Goal: Information Seeking & Learning: Check status

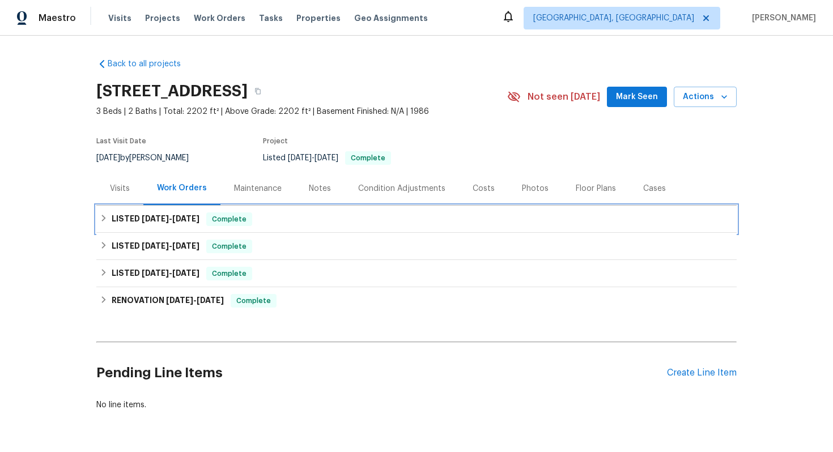
click at [208, 215] on div "LISTED [DATE] - [DATE] Complete" at bounding box center [417, 220] width 634 height 14
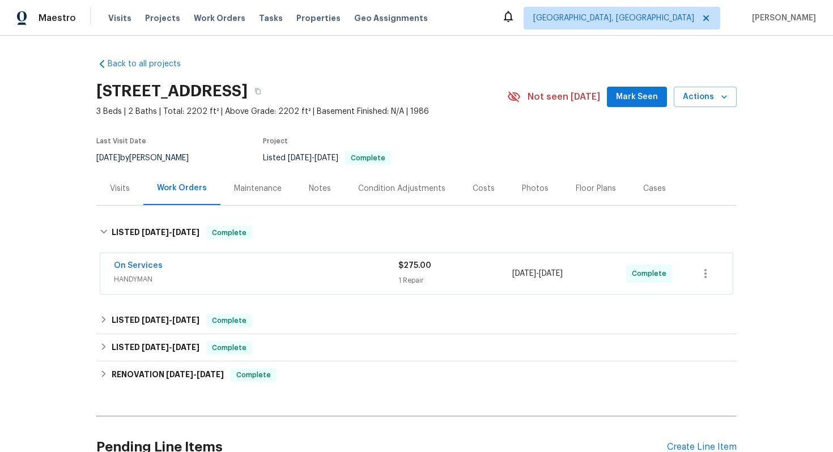
click at [306, 260] on div "On Services" at bounding box center [256, 267] width 285 height 14
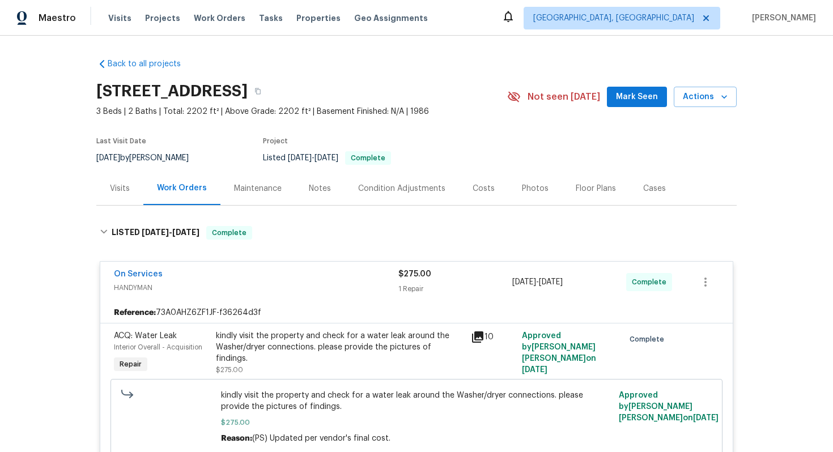
click at [321, 266] on div "On Services HANDYMAN $275.00 1 Repair [DATE] - [DATE] Complete" at bounding box center [416, 282] width 632 height 41
click at [337, 289] on span "HANDYMAN" at bounding box center [256, 287] width 285 height 11
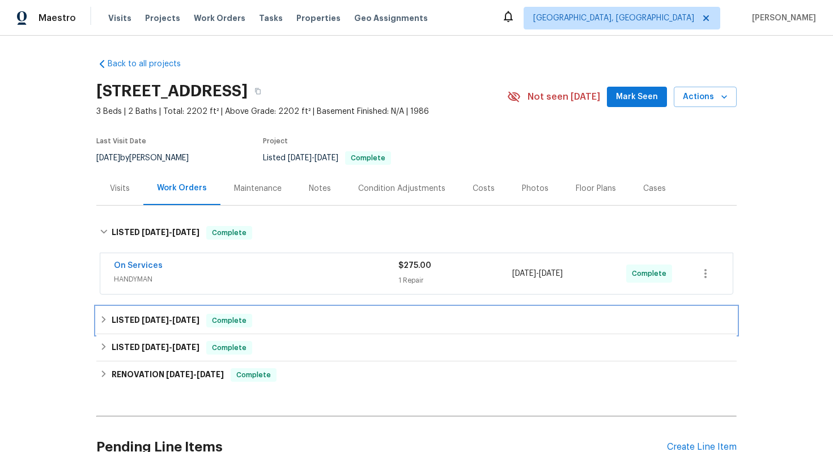
click at [334, 312] on div "LISTED [DATE] - [DATE] Complete" at bounding box center [416, 320] width 640 height 27
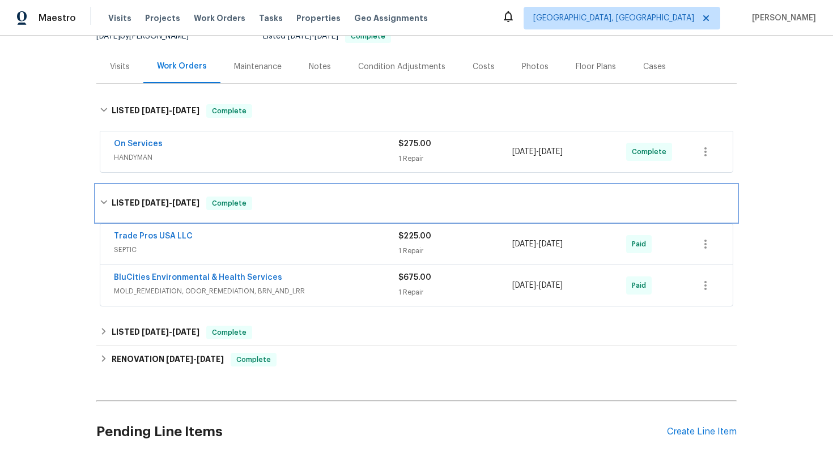
scroll to position [128, 0]
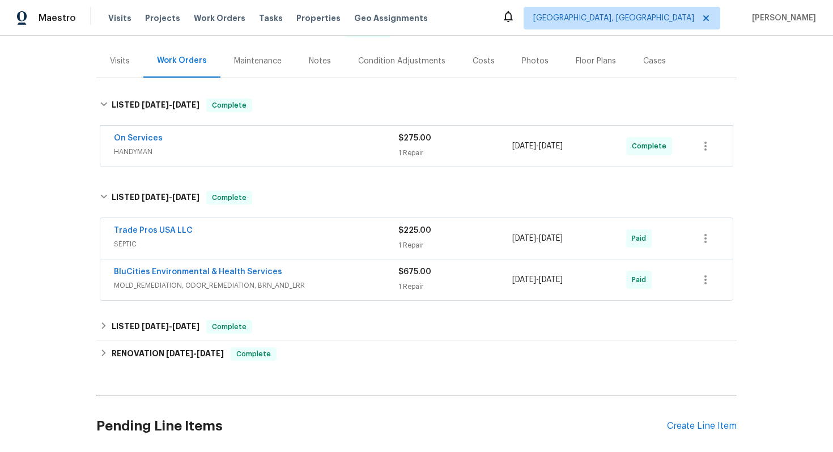
click at [339, 280] on span "MOLD_REMEDIATION, ODOR_REMEDIATION, BRN_AND_LRR" at bounding box center [256, 285] width 285 height 11
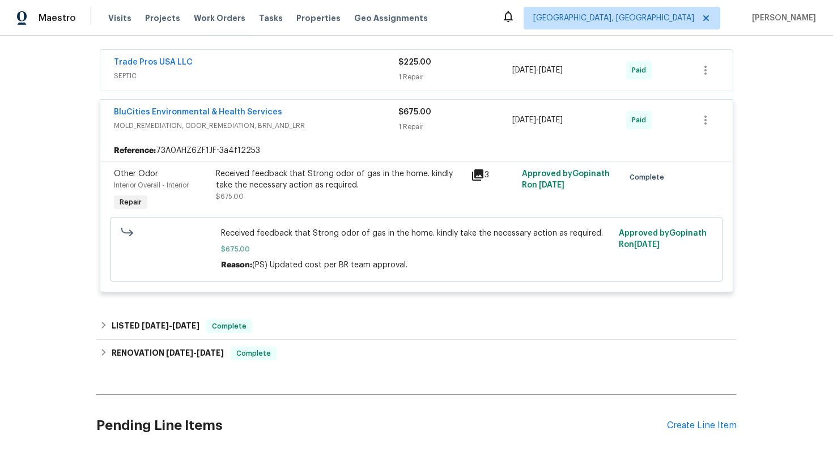
scroll to position [299, 0]
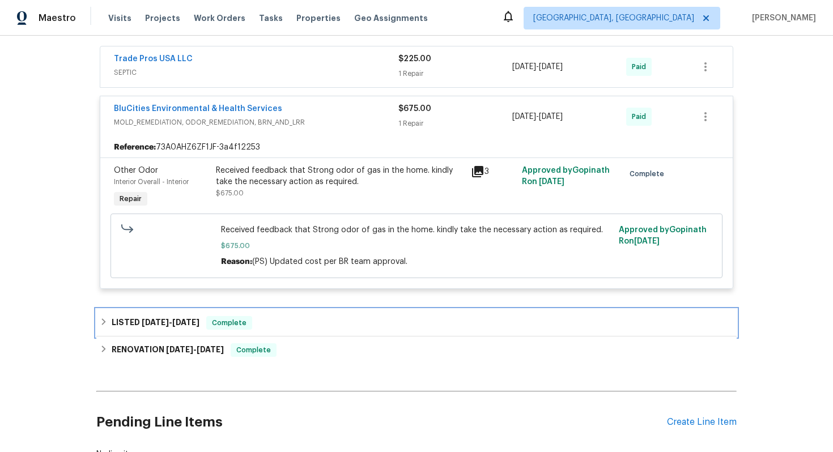
click at [332, 312] on div "LISTED [DATE] - [DATE] Complete" at bounding box center [416, 322] width 640 height 27
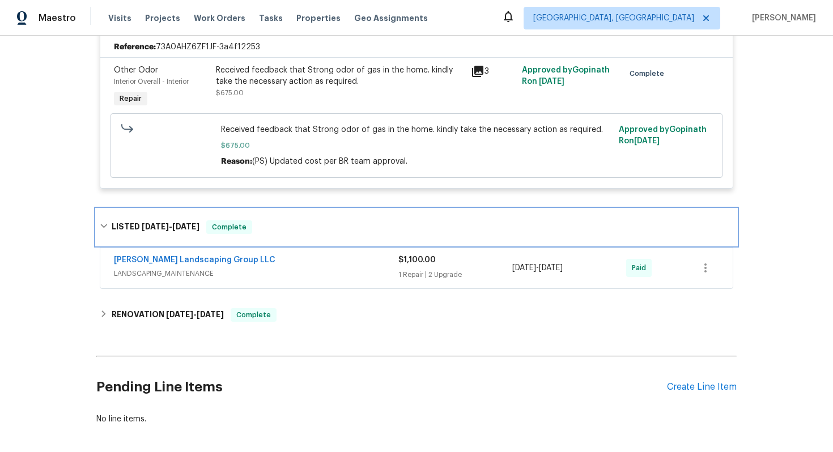
scroll to position [423, 0]
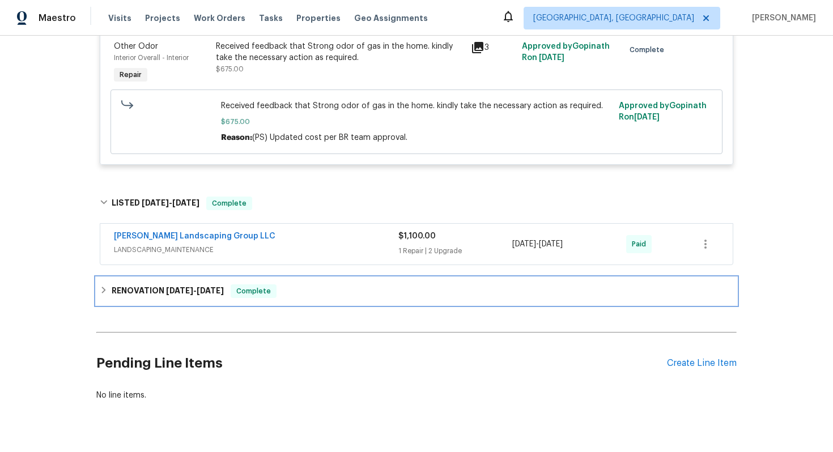
click at [339, 291] on div "RENOVATION [DATE] - [DATE] Complete" at bounding box center [417, 292] width 634 height 14
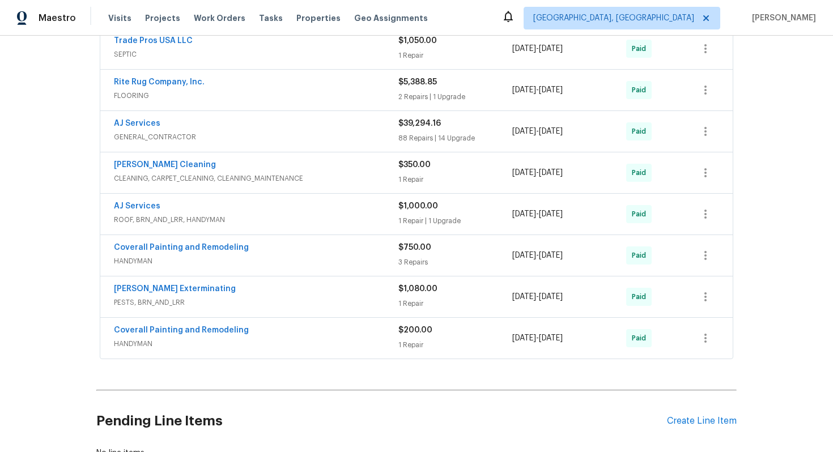
scroll to position [1085, 0]
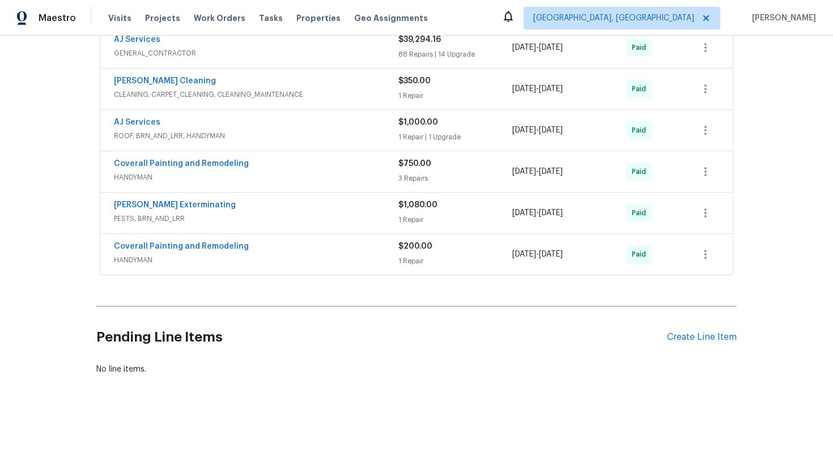
click at [350, 216] on span "PESTS, BRN_AND_LRR" at bounding box center [256, 218] width 285 height 11
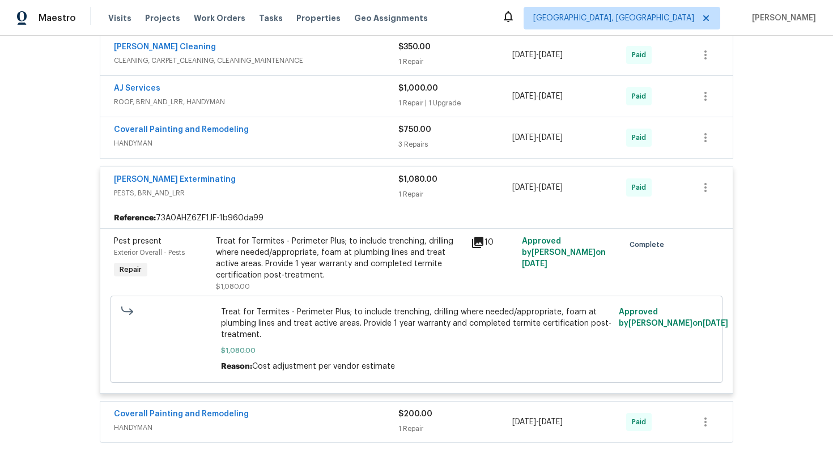
scroll to position [1173, 0]
